Goal: Task Accomplishment & Management: Use online tool/utility

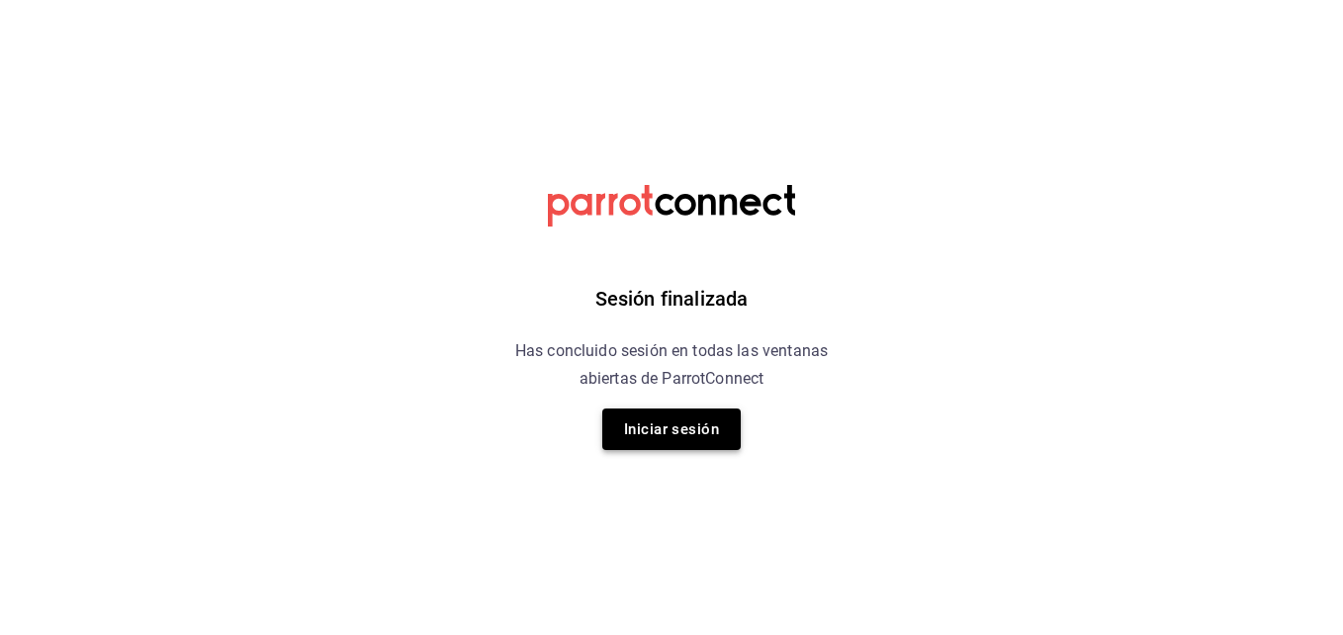
click at [683, 435] on button "Iniciar sesión" at bounding box center [671, 430] width 138 height 42
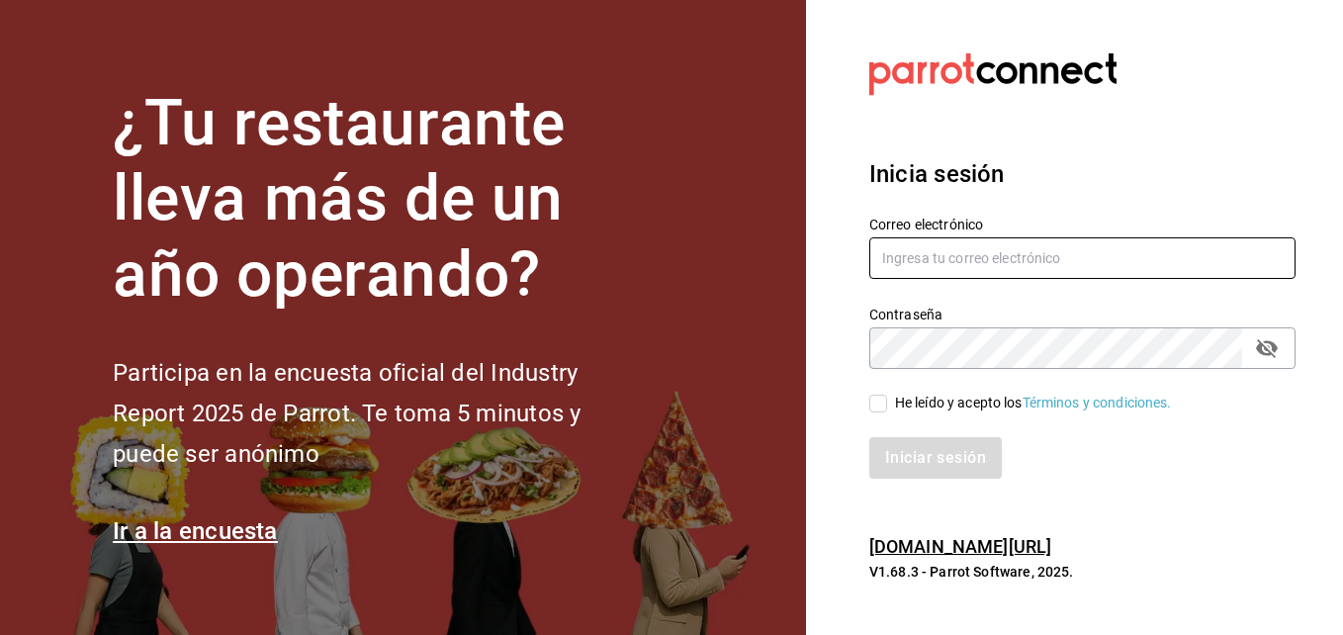
type input "[PERSON_NAME][EMAIL_ADDRESS][PERSON_NAME][DOMAIN_NAME]"
click at [846, 397] on input "He leído y acepto los Términos y condiciones." at bounding box center [879, 404] width 18 height 18
checkbox input "true"
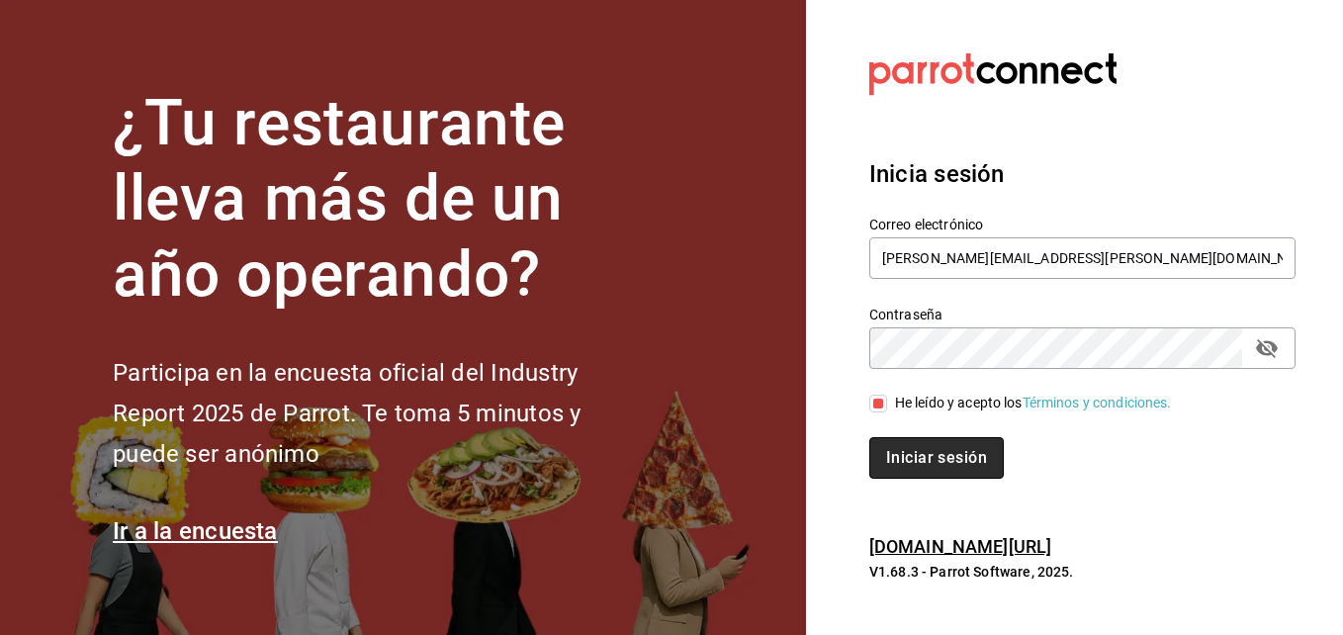
click at [846, 474] on button "Iniciar sesión" at bounding box center [937, 458] width 135 height 42
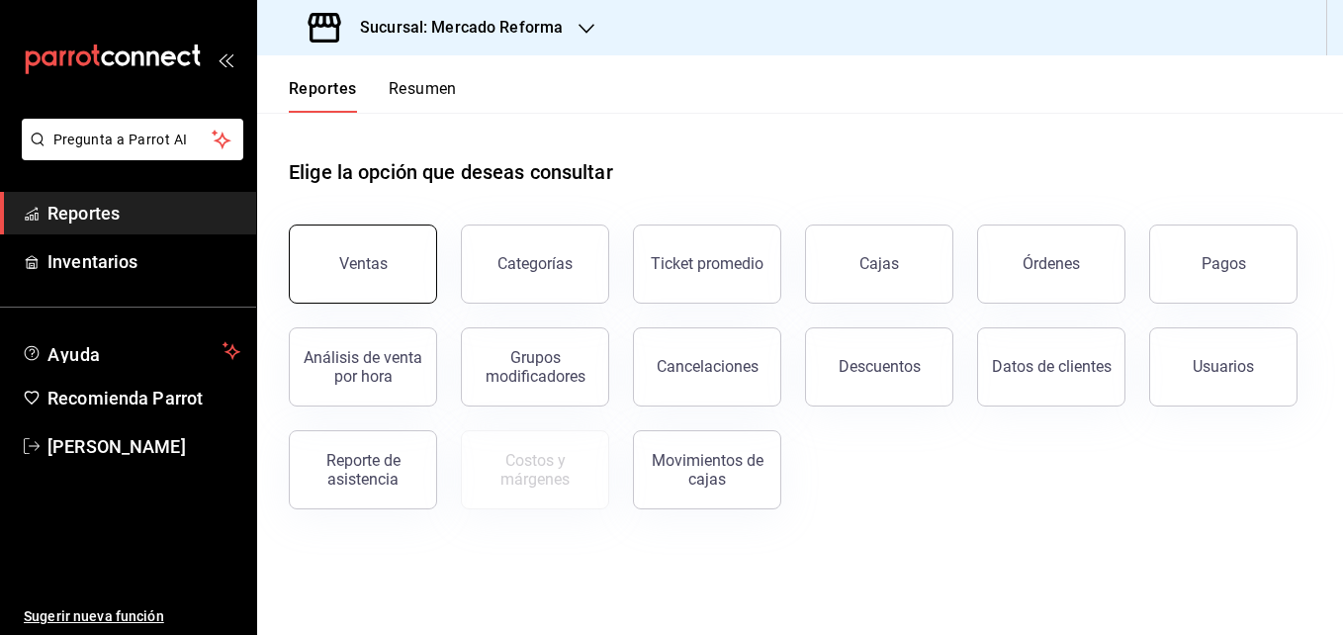
click at [358, 242] on button "Ventas" at bounding box center [363, 264] width 148 height 79
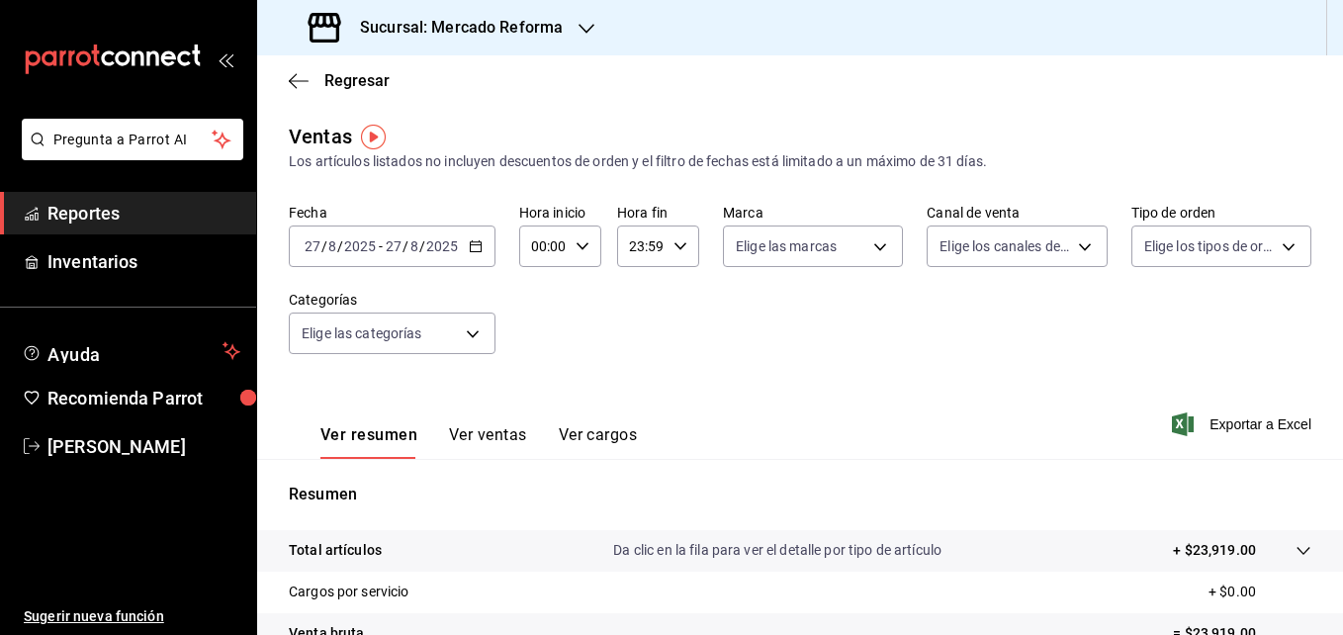
click at [583, 29] on icon "button" at bounding box center [587, 29] width 16 height 16
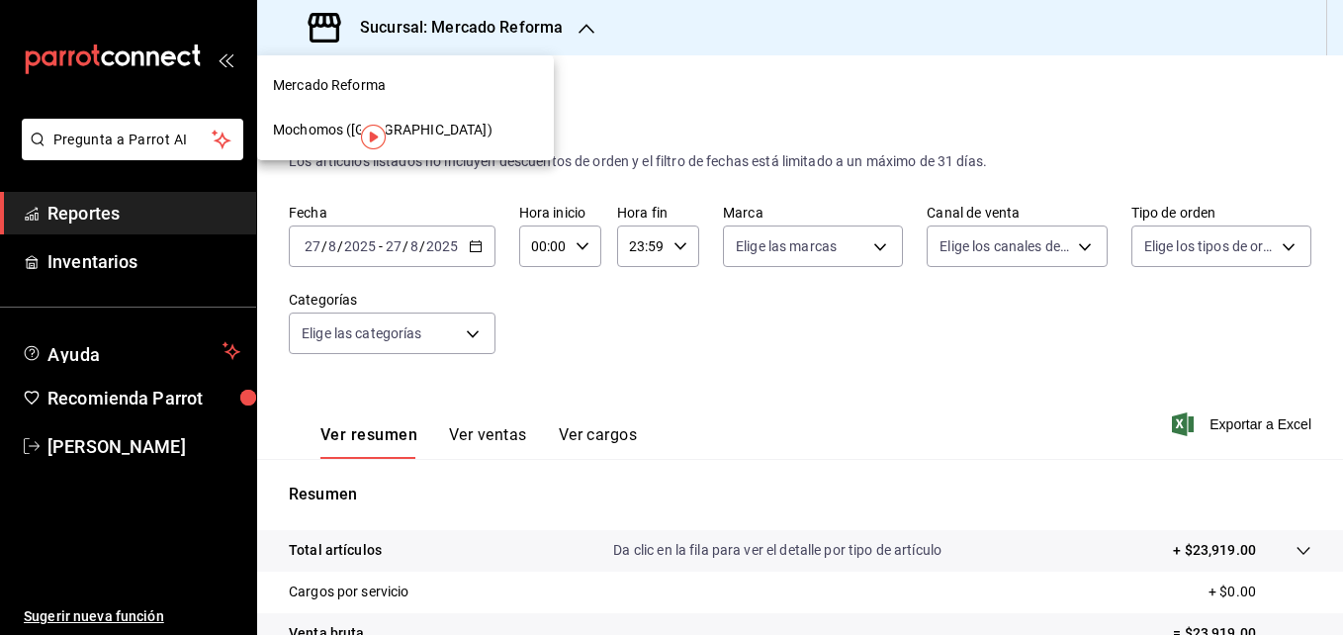
click at [406, 135] on span "Mochomos (Chihuahua)" at bounding box center [383, 130] width 220 height 21
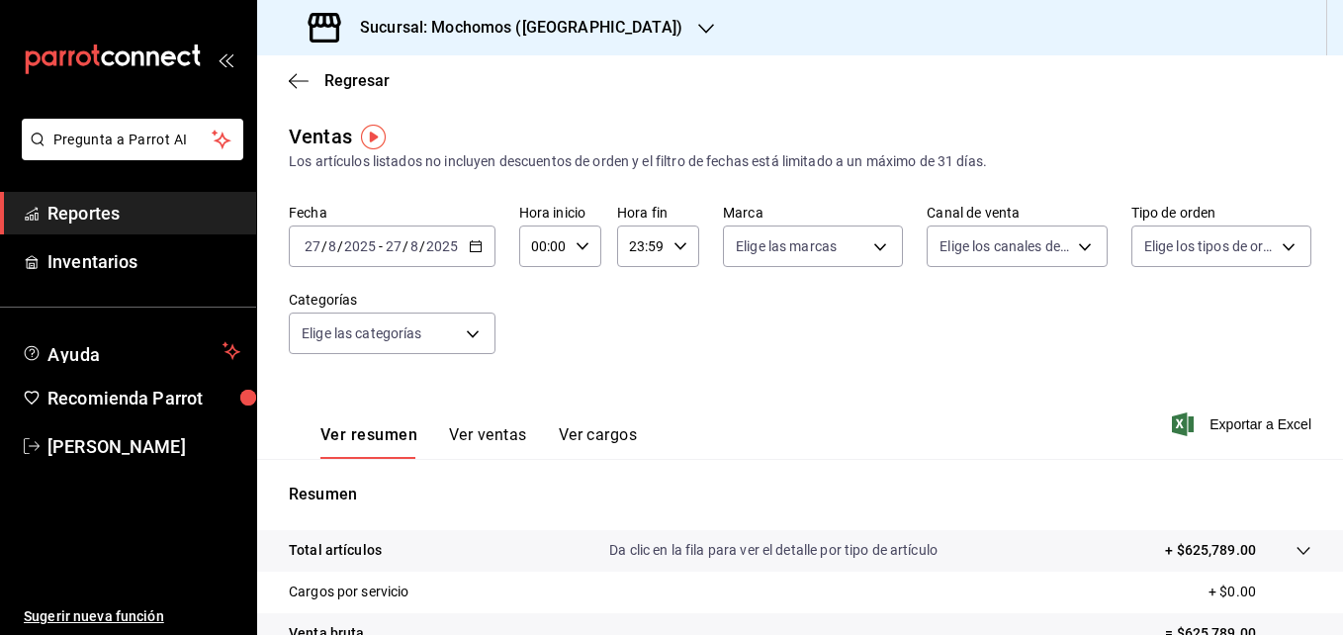
click at [476, 250] on icon "button" at bounding box center [476, 246] width 14 height 14
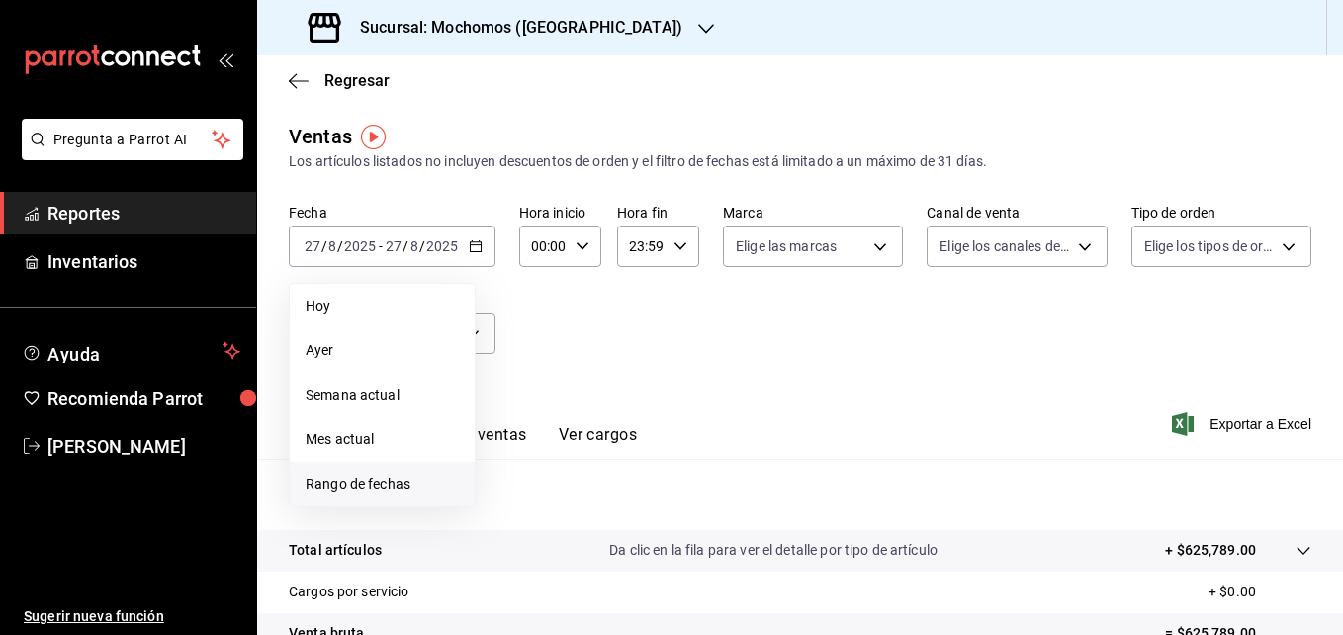
click at [365, 479] on span "Rango de fechas" at bounding box center [382, 484] width 153 height 21
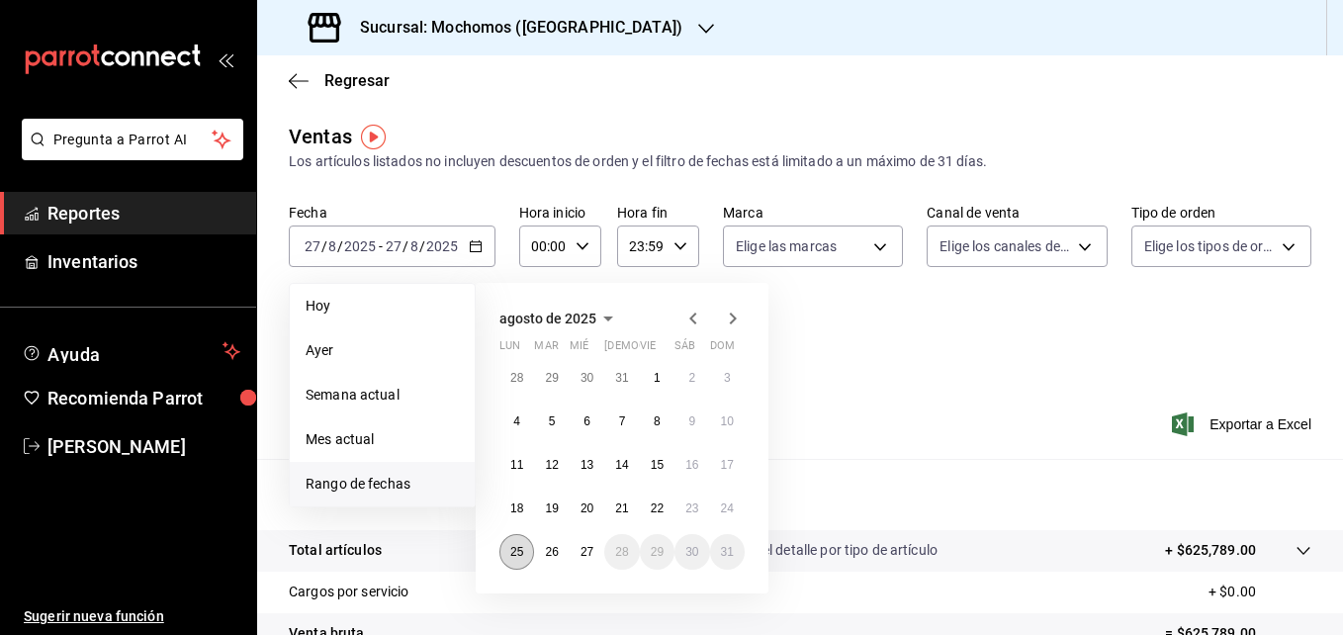
click at [515, 555] on abbr "25" at bounding box center [516, 552] width 13 height 14
click at [595, 556] on button "27" at bounding box center [587, 552] width 35 height 36
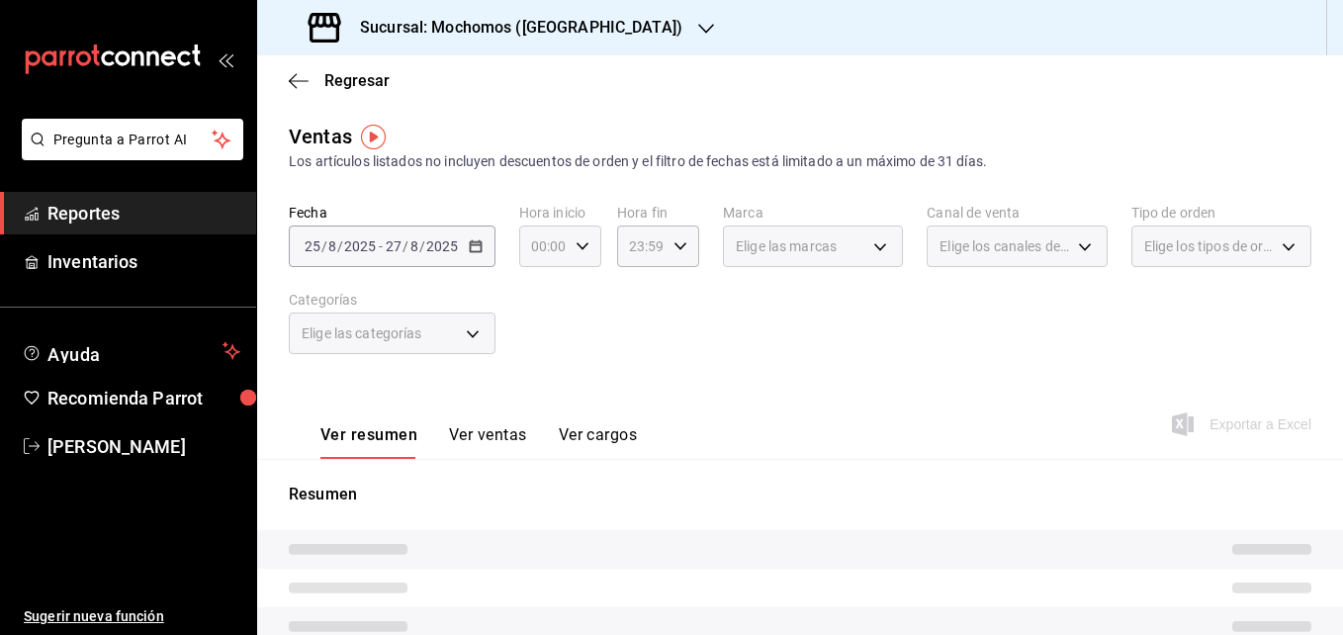
click at [585, 243] on \(Stroke\) "button" at bounding box center [583, 245] width 12 height 7
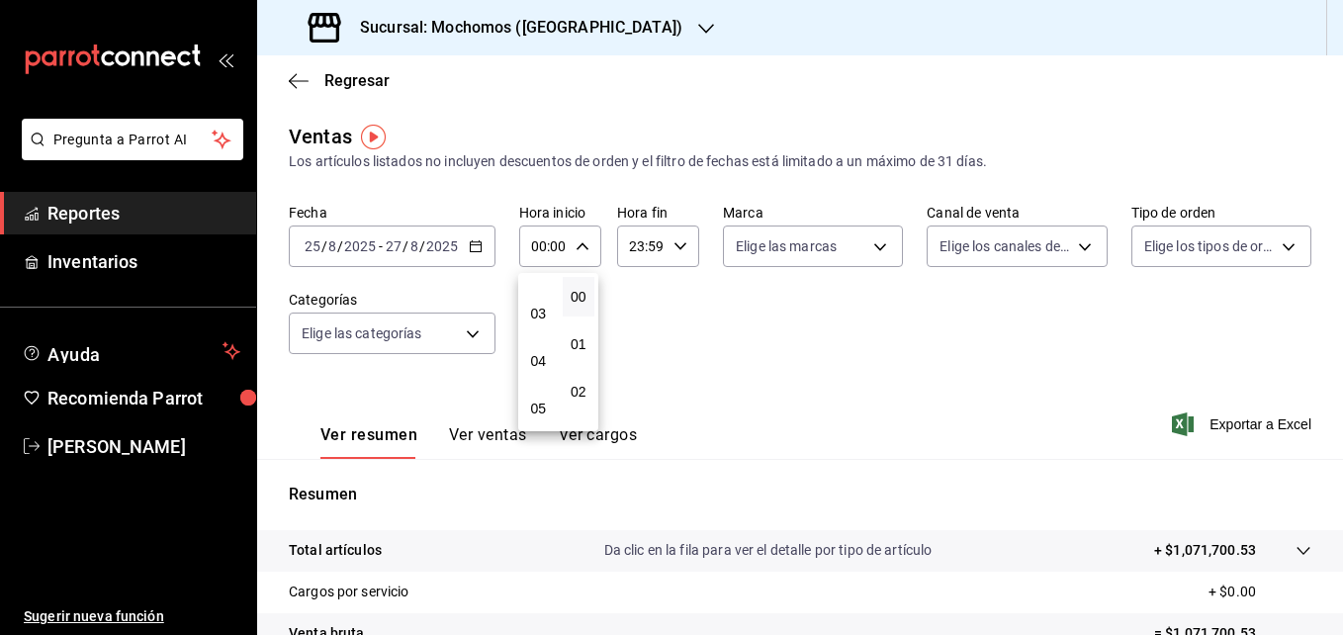
scroll to position [129, 0]
click at [537, 402] on span "05" at bounding box center [538, 406] width 9 height 16
type input "05:00"
click at [721, 336] on div at bounding box center [671, 317] width 1343 height 635
click at [1234, 423] on span "Exportar a Excel" at bounding box center [1244, 424] width 136 height 24
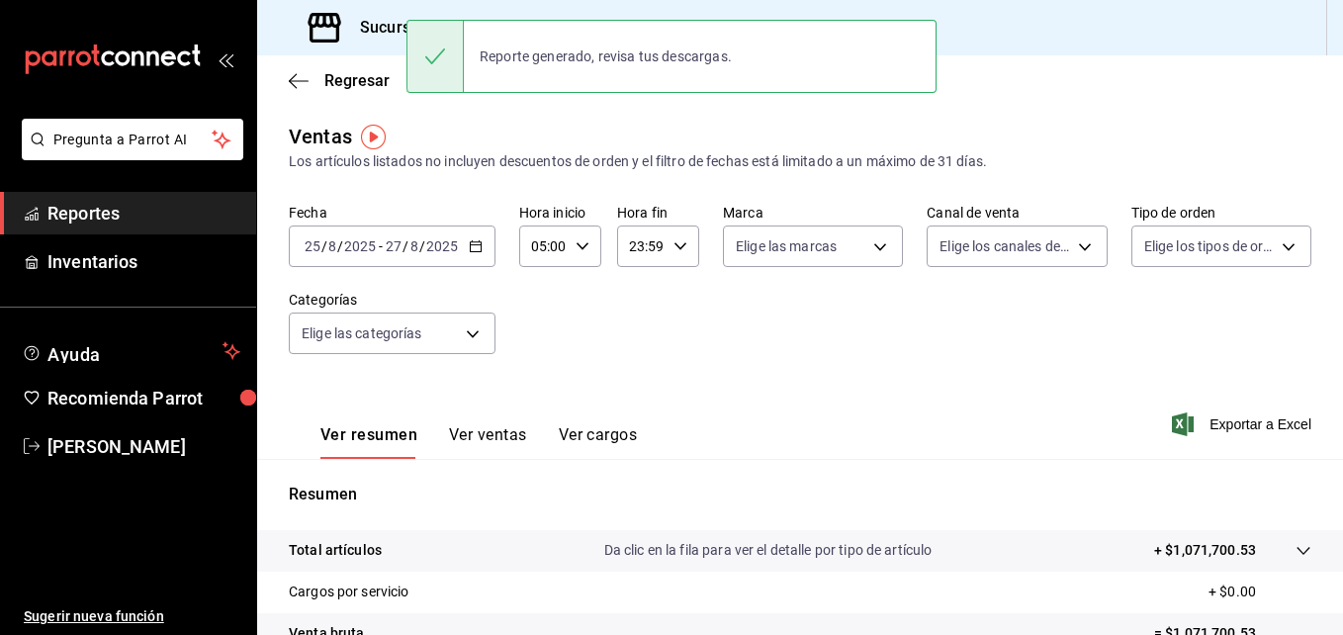
click at [675, 248] on \(Stroke\) "button" at bounding box center [681, 245] width 12 height 7
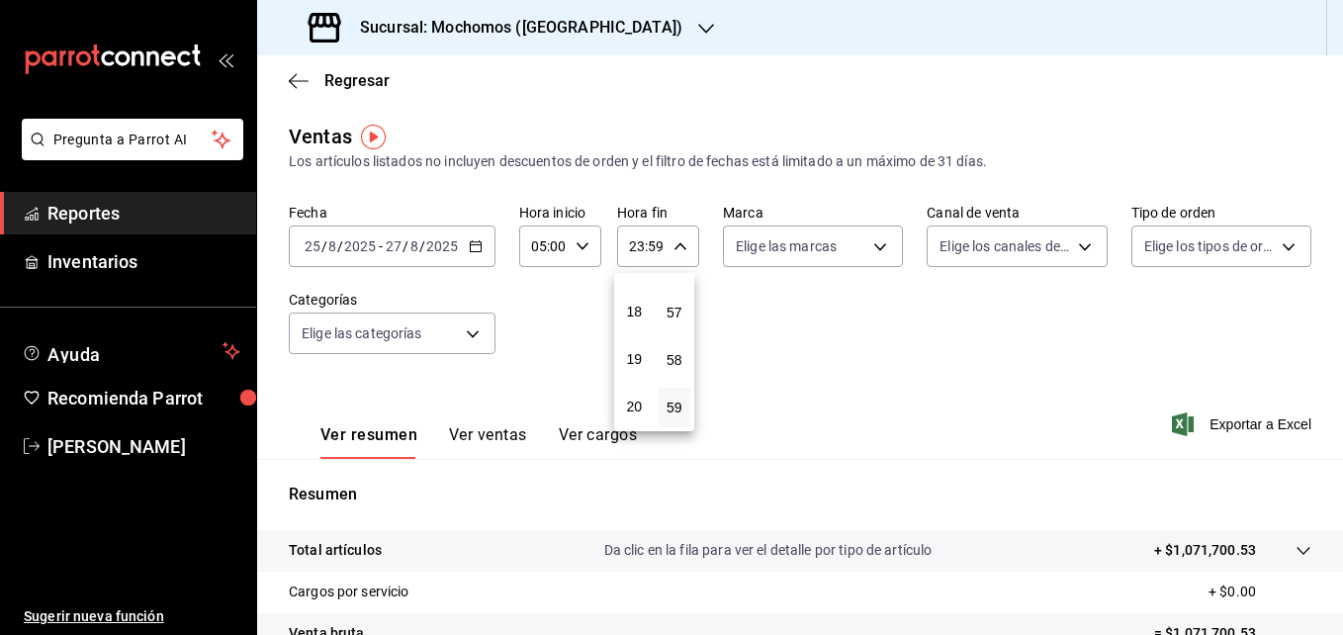
scroll to position [843, 0]
click at [632, 410] on span "20" at bounding box center [634, 404] width 9 height 16
type input "20:59"
click at [1231, 422] on div at bounding box center [671, 317] width 1343 height 635
click at [1217, 419] on span "Exportar a Excel" at bounding box center [1244, 424] width 136 height 24
